Goal: Browse casually: Explore the website without a specific task or goal

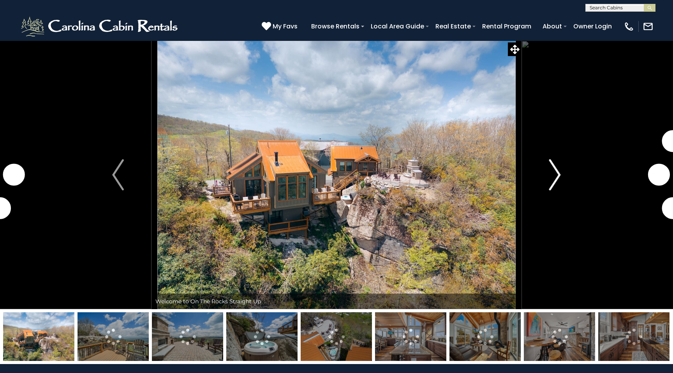
click at [554, 169] on img "Next" at bounding box center [555, 174] width 12 height 31
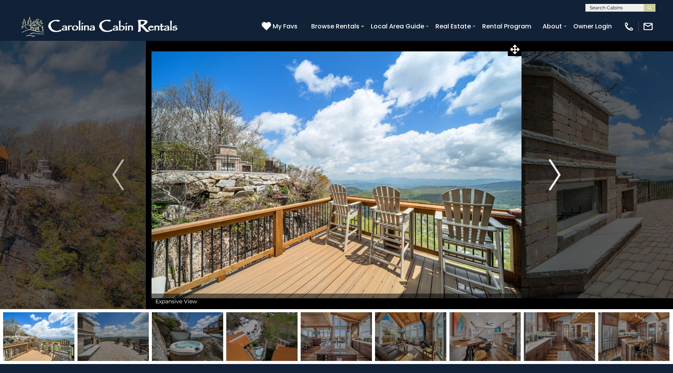
click at [554, 169] on img "Next" at bounding box center [555, 174] width 12 height 31
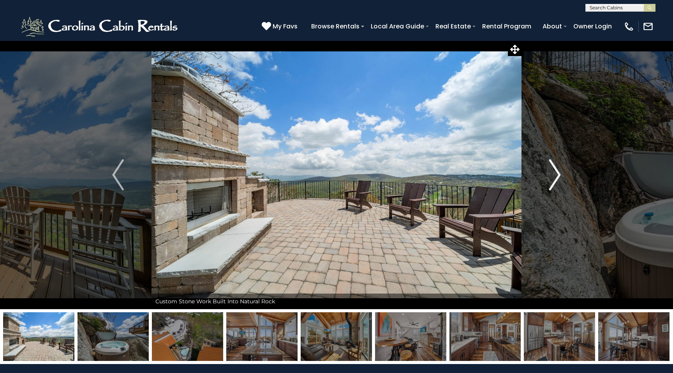
click at [554, 169] on img "Next" at bounding box center [555, 174] width 12 height 31
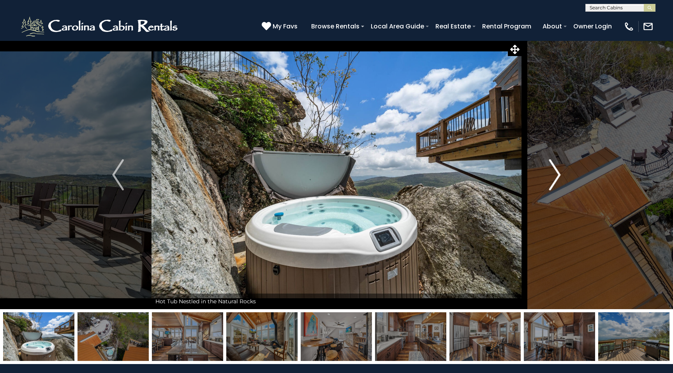
click at [554, 169] on img "Next" at bounding box center [555, 174] width 12 height 31
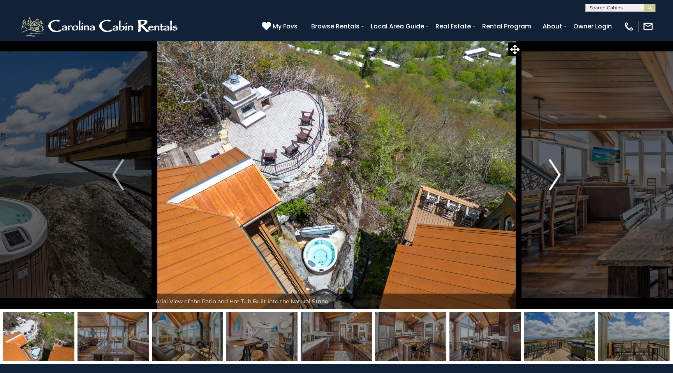
click at [554, 169] on img "Next" at bounding box center [555, 174] width 12 height 31
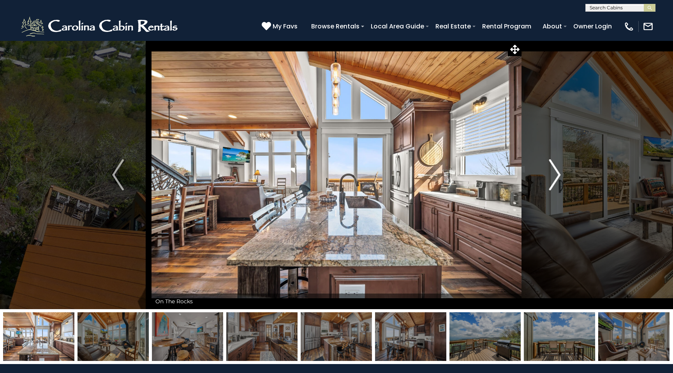
click at [554, 169] on img "Next" at bounding box center [555, 174] width 12 height 31
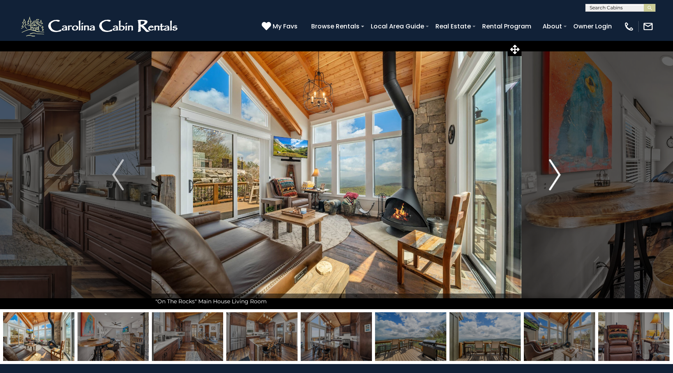
click at [554, 169] on img "Next" at bounding box center [555, 174] width 12 height 31
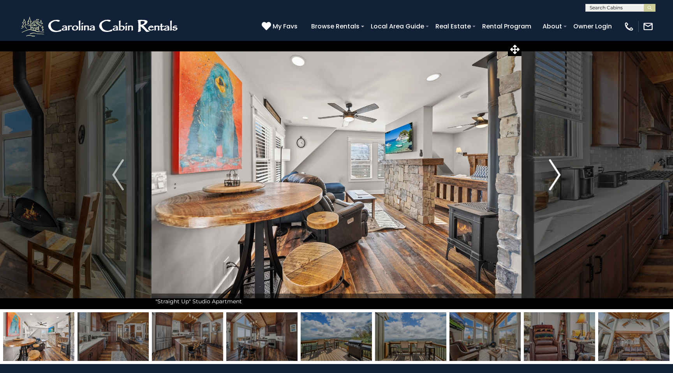
click at [554, 169] on img "Next" at bounding box center [555, 174] width 12 height 31
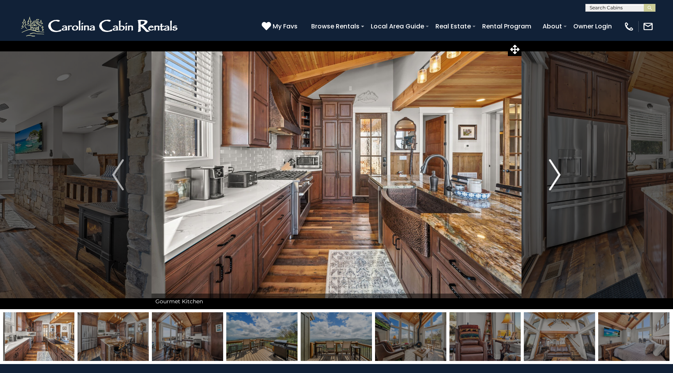
click at [554, 169] on img "Next" at bounding box center [555, 174] width 12 height 31
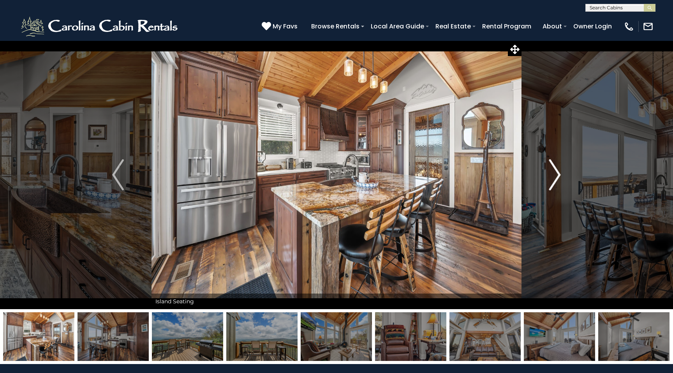
click at [554, 169] on img "Next" at bounding box center [555, 174] width 12 height 31
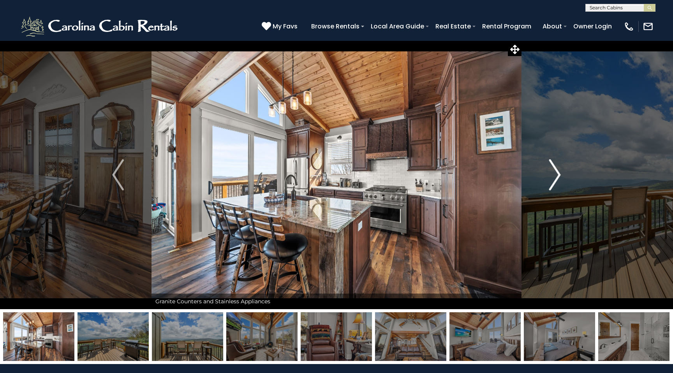
click at [554, 169] on img "Next" at bounding box center [555, 174] width 12 height 31
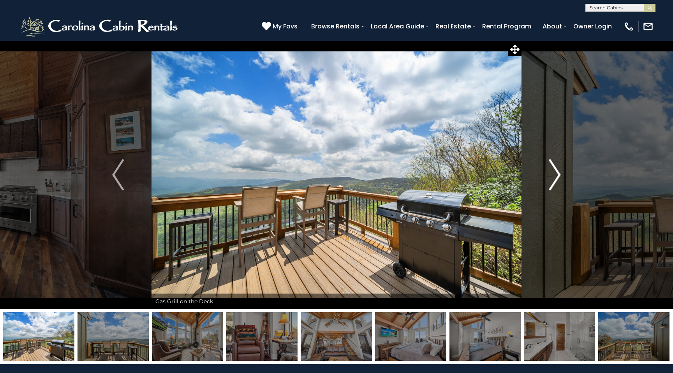
click at [554, 169] on img "Next" at bounding box center [555, 174] width 12 height 31
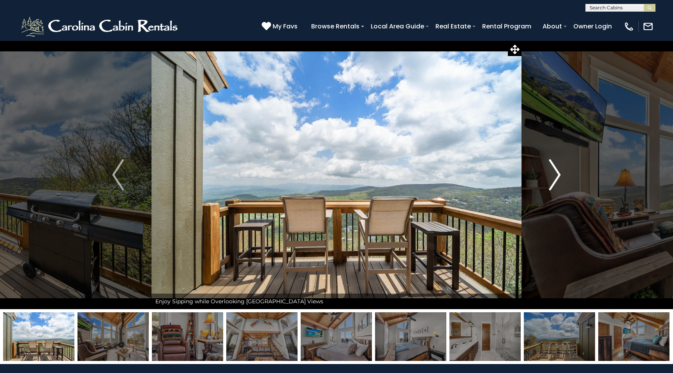
click at [554, 169] on img "Next" at bounding box center [555, 174] width 12 height 31
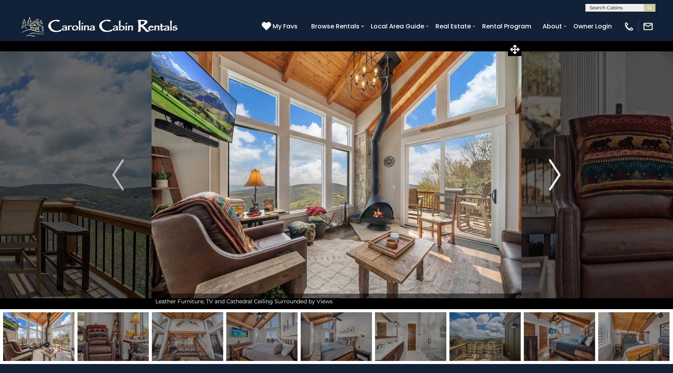
click at [554, 169] on img "Next" at bounding box center [555, 174] width 12 height 31
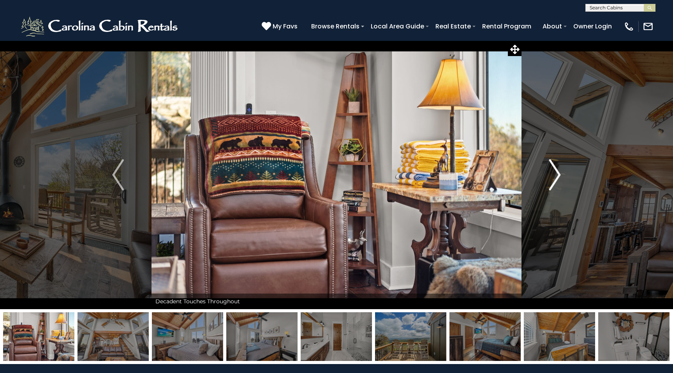
click at [554, 169] on img "Next" at bounding box center [555, 174] width 12 height 31
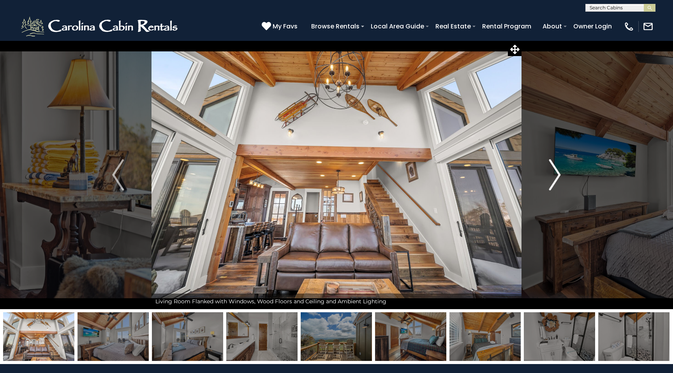
click at [554, 169] on img "Next" at bounding box center [555, 174] width 12 height 31
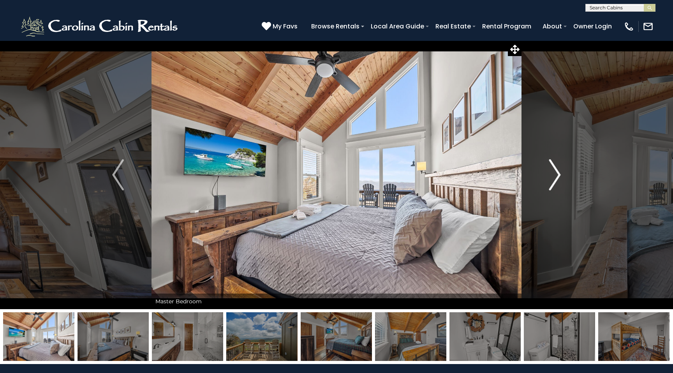
click at [554, 169] on img "Next" at bounding box center [555, 174] width 12 height 31
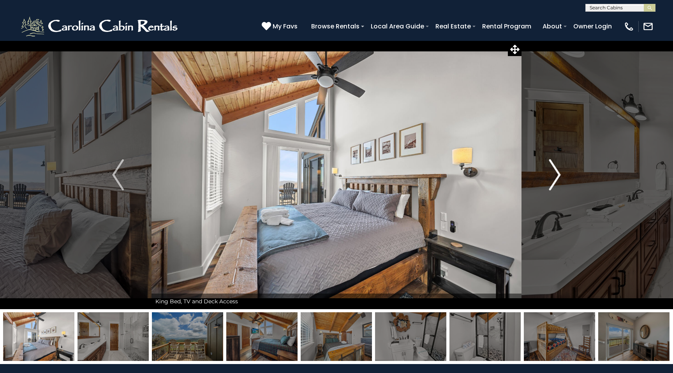
click at [554, 169] on img "Next" at bounding box center [555, 174] width 12 height 31
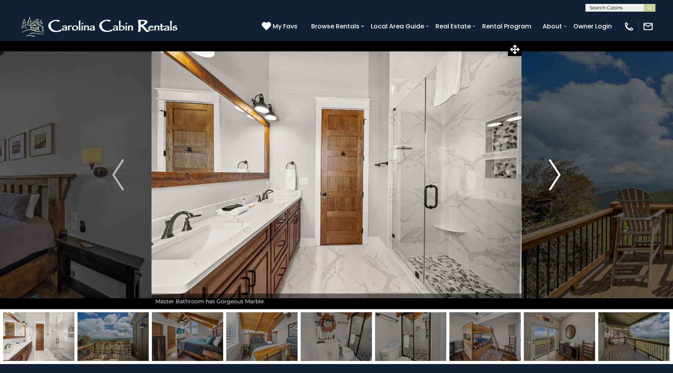
click at [554, 169] on img "Next" at bounding box center [555, 174] width 12 height 31
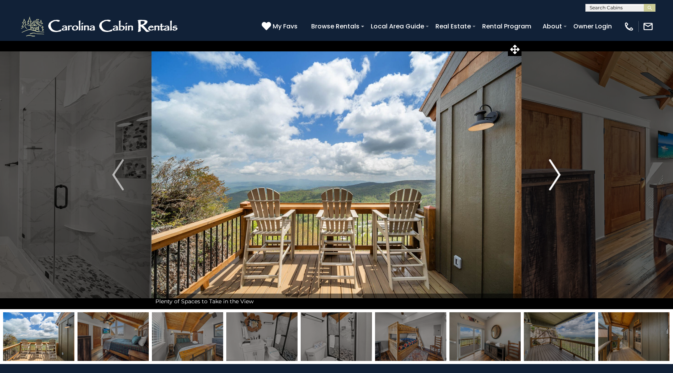
click at [554, 169] on img "Next" at bounding box center [555, 174] width 12 height 31
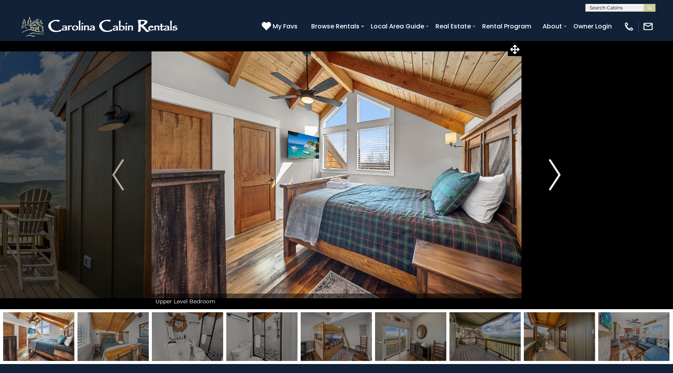
click at [554, 169] on img "Next" at bounding box center [555, 174] width 12 height 31
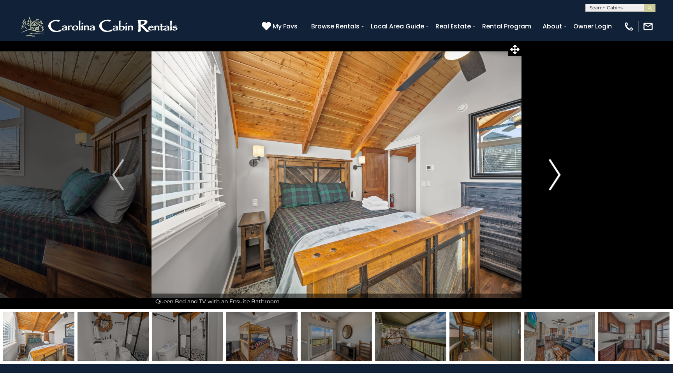
click at [554, 169] on img "Next" at bounding box center [555, 174] width 12 height 31
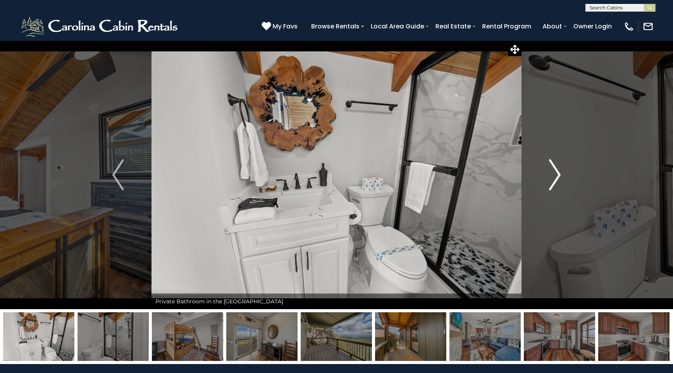
click at [554, 169] on img "Next" at bounding box center [555, 174] width 12 height 31
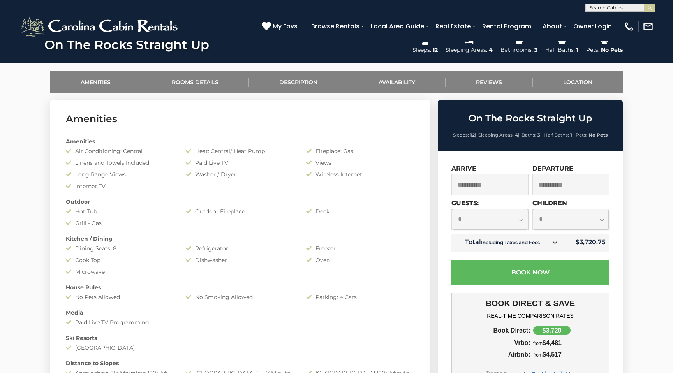
scroll to position [342, 0]
